Goal: Find specific page/section: Find specific page/section

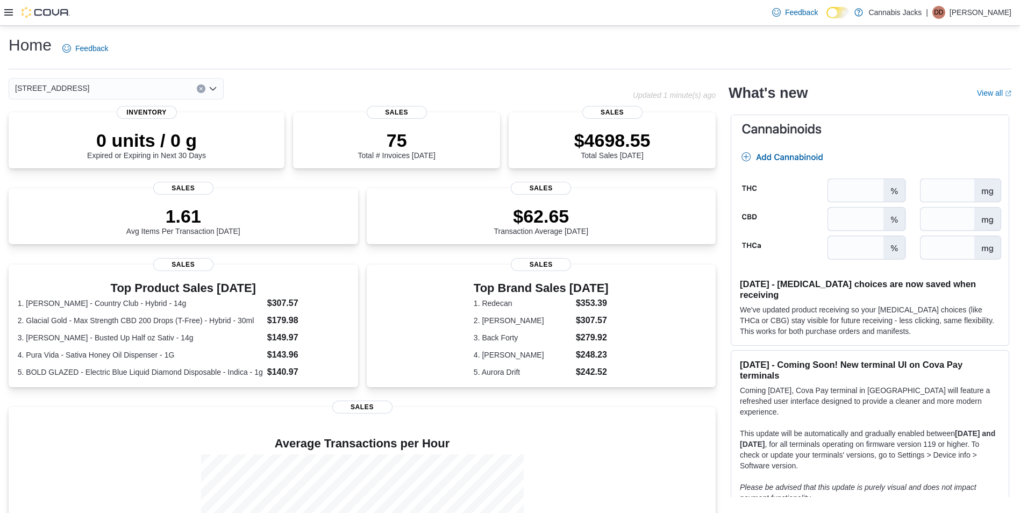
click at [6, 13] on icon at bounding box center [8, 12] width 9 height 6
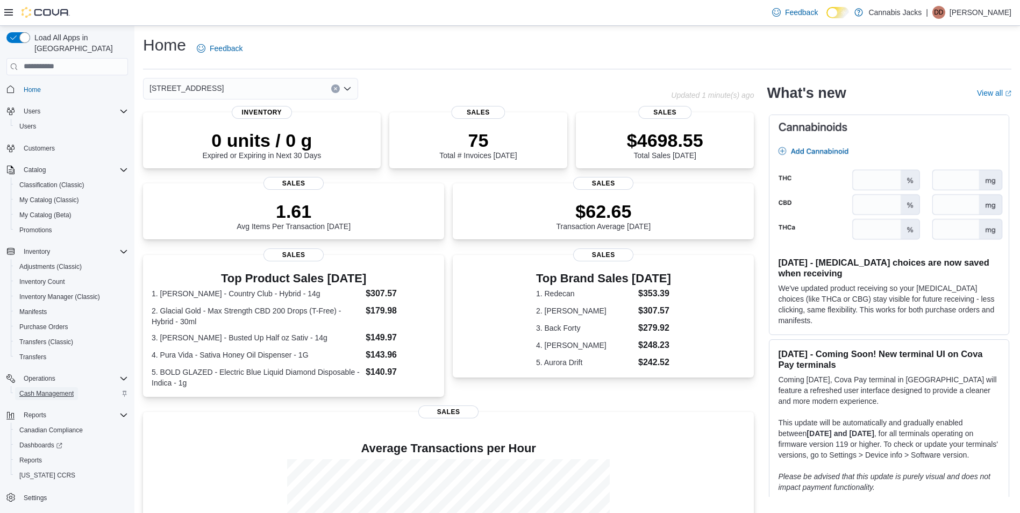
click at [40, 389] on span "Cash Management" at bounding box center [46, 393] width 54 height 9
